Goal: Task Accomplishment & Management: Complete application form

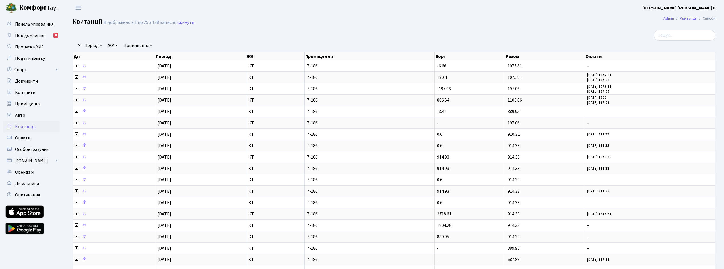
select select "25"
click at [25, 71] on link "Спорт" at bounding box center [31, 69] width 57 height 11
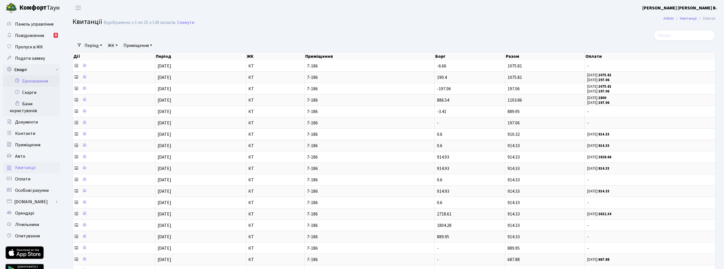
click at [32, 81] on link "Бронювання" at bounding box center [31, 80] width 57 height 11
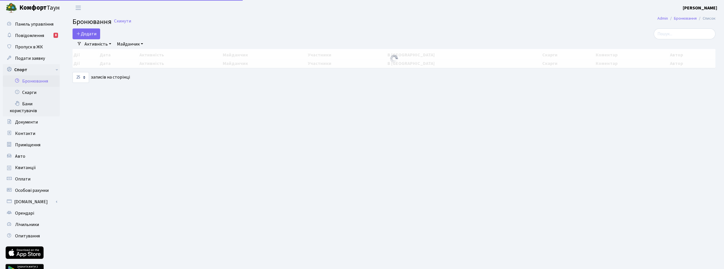
select select "25"
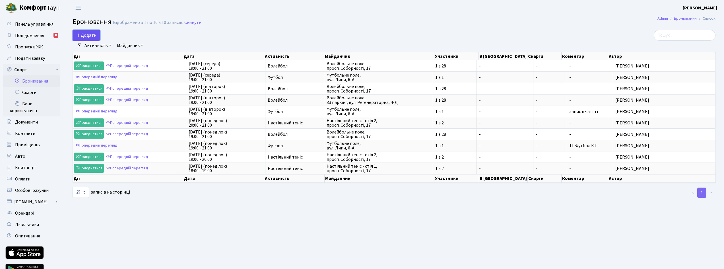
click at [92, 34] on button "Додати" at bounding box center [87, 35] width 28 height 11
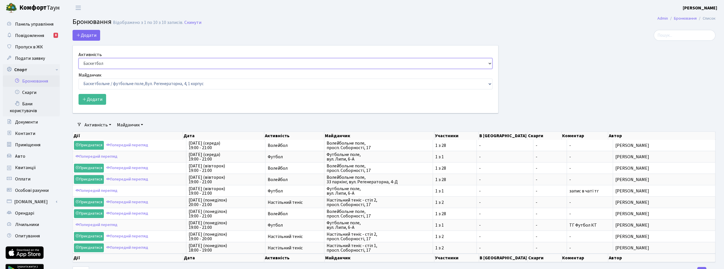
click at [103, 65] on select "Баскетбол Волейбол Йога Катання на роликах Настільний теніс Теніс Футбол Фітнес" at bounding box center [286, 63] width 414 height 11
select select "4"
click at [79, 58] on select "Баскетбол Волейбол Йога Катання на роликах Настільний теніс Теніс Футбол Фітнес" at bounding box center [286, 63] width 414 height 11
click at [108, 84] on select "Баскетбольне / футбольне поле, Вул. Регенераторна, 4, 1 корпус Баскетбольне пол…" at bounding box center [286, 84] width 414 height 11
select select "5"
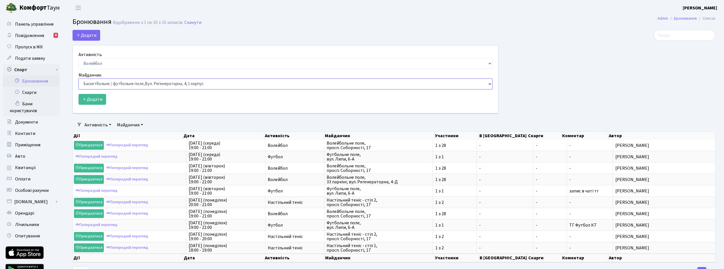
click at [79, 79] on select "Баскетбольне / футбольне поле, Вул. Регенераторна, 4, 1 корпус Баскетбольне пол…" at bounding box center [286, 84] width 414 height 11
drag, startPoint x: 212, startPoint y: 82, endPoint x: 158, endPoint y: 81, distance: 53.8
click at [158, 81] on select "Баскетбольне / футбольне поле, Вул. Регенераторна, 4, 1 корпус Баскетбольне пол…" at bounding box center [286, 84] width 414 height 11
drag, startPoint x: 117, startPoint y: 85, endPoint x: 120, endPoint y: 85, distance: 3.4
click at [117, 85] on select "Баскетбольне / футбольне поле, Вул. Регенераторна, 4, 1 корпус Баскетбольне пол…" at bounding box center [286, 84] width 414 height 11
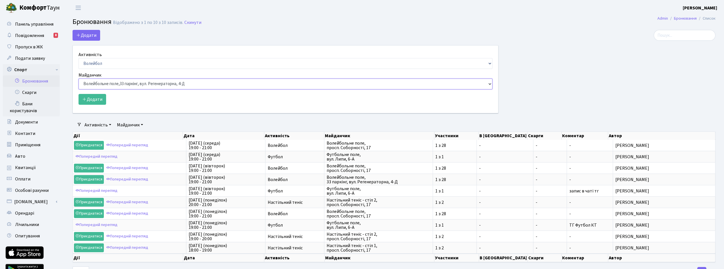
click at [149, 83] on select "Баскетбольне / футбольне поле, Вул. Регенераторна, 4, 1 корпус Баскетбольне пол…" at bounding box center [286, 84] width 414 height 11
click at [212, 66] on select "Баскетбол Волейбол Йога Катання на роликах Настільний теніс Теніс Футбол Фітнес" at bounding box center [286, 63] width 414 height 11
click at [79, 58] on select "Баскетбол Волейбол Йога Катання на роликах Настільний теніс Теніс Футбол Фітнес" at bounding box center [286, 63] width 414 height 11
click at [177, 64] on select "Баскетбол Волейбол Йога Катання на роликах Настільний теніс Теніс Футбол Фітнес" at bounding box center [286, 63] width 414 height 11
select select "4"
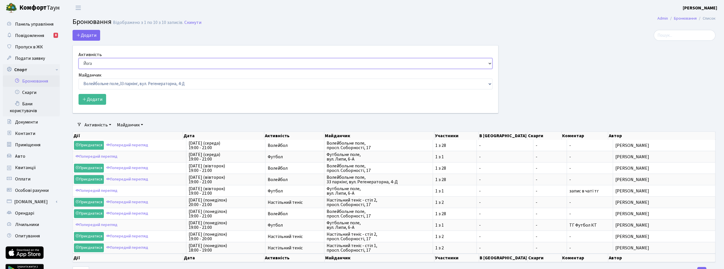
click at [79, 58] on select "Баскетбол Волейбол Йога Катання на роликах Настільний теніс Теніс Футбол Фітнес" at bounding box center [286, 63] width 414 height 11
click at [144, 82] on select "Баскетбольне / футбольне поле, Вул. Регенераторна, 4, 1 корпус Баскетбольне пол…" at bounding box center [286, 84] width 414 height 11
